Goal: Information Seeking & Learning: Check status

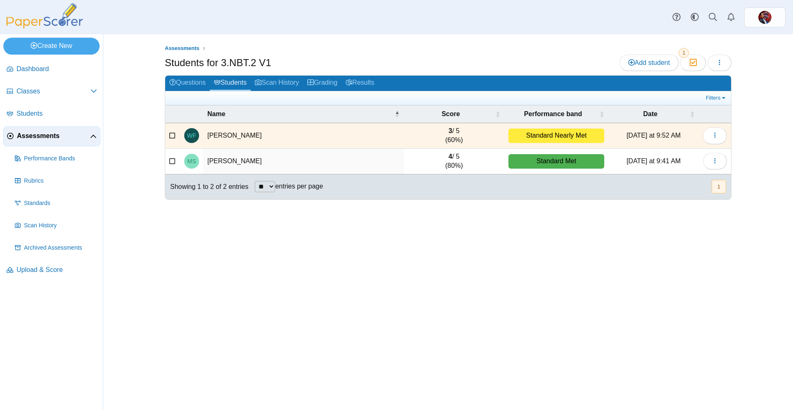
click at [34, 131] on span "Assessments" at bounding box center [53, 135] width 73 height 9
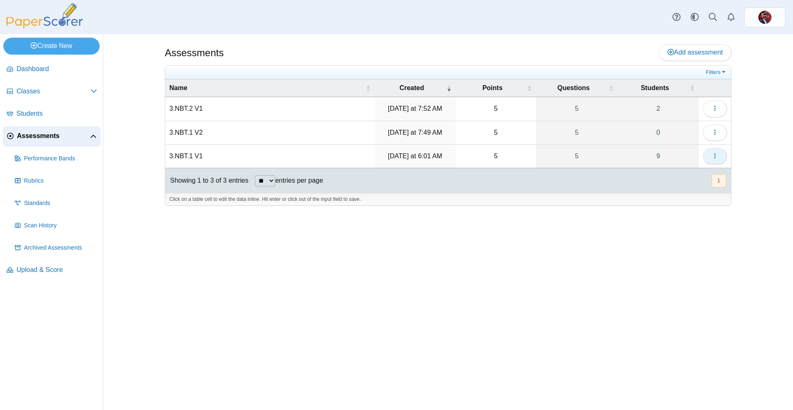
click at [716, 157] on icon "button" at bounding box center [715, 155] width 7 height 7
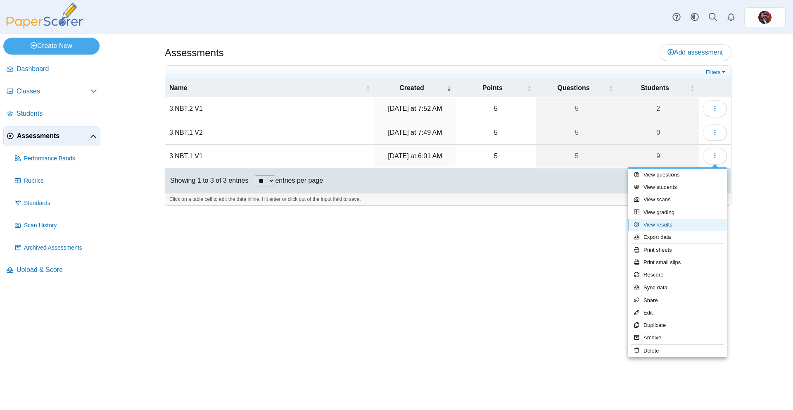
click at [677, 223] on link "View results" at bounding box center [677, 225] width 99 height 12
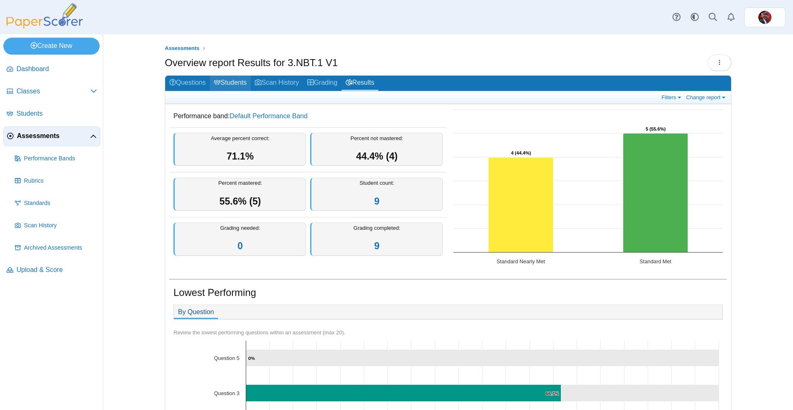
click at [244, 81] on link "Students" at bounding box center [230, 83] width 41 height 15
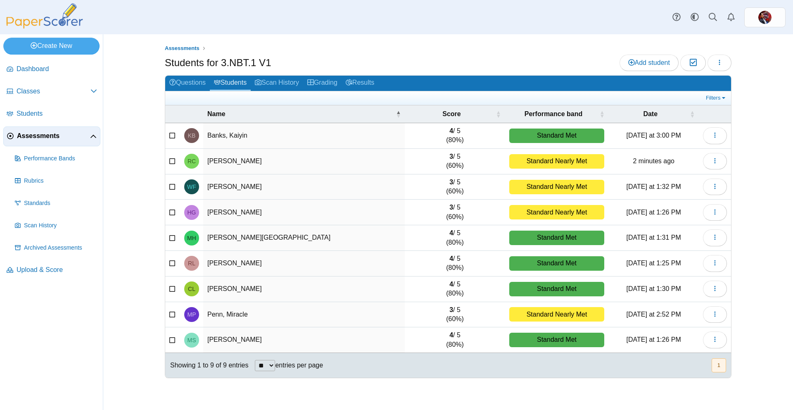
click at [39, 136] on span "Assessments" at bounding box center [53, 135] width 73 height 9
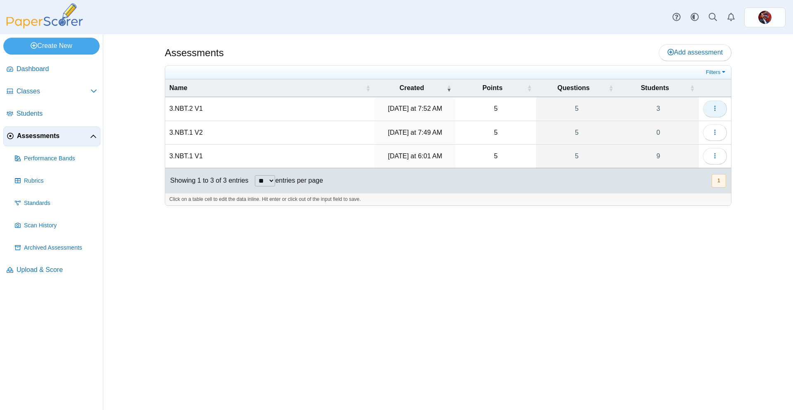
click at [712, 112] on span "button" at bounding box center [715, 108] width 7 height 7
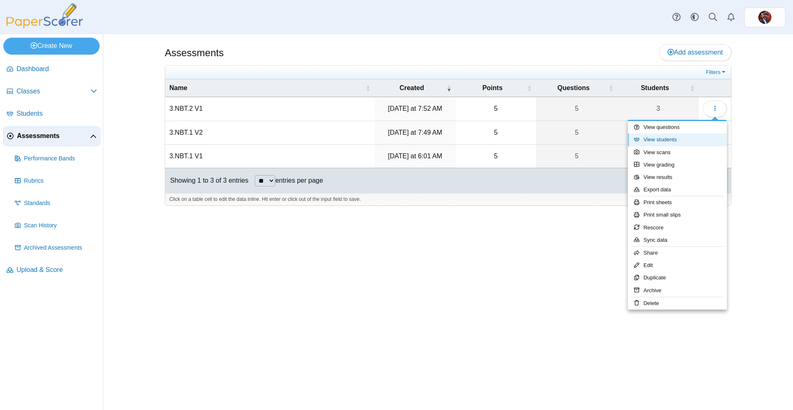
click at [661, 140] on link "View students" at bounding box center [677, 139] width 99 height 12
